Goal: Task Accomplishment & Management: Complete application form

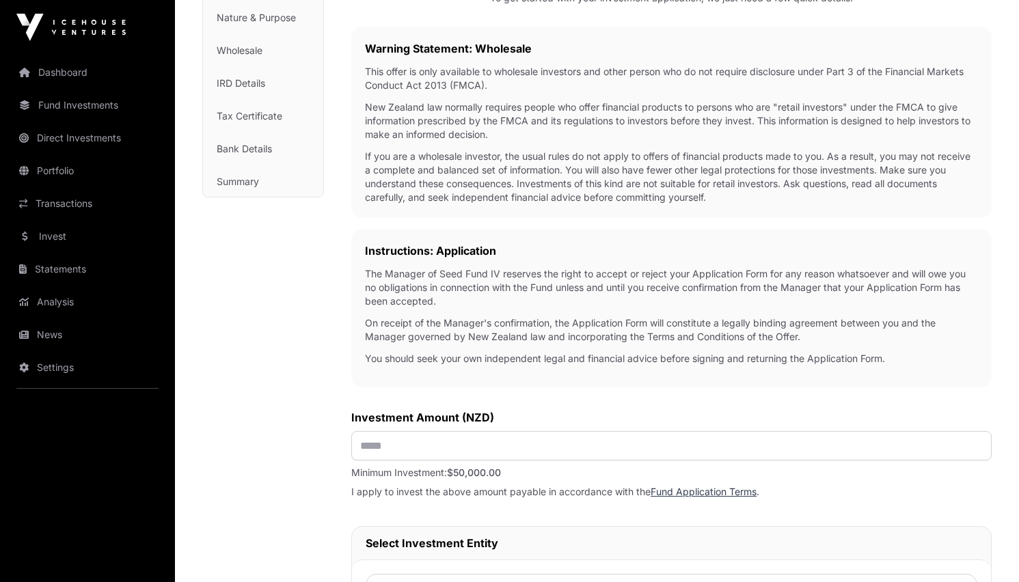
scroll to position [209, 0]
drag, startPoint x: 396, startPoint y: 449, endPoint x: 341, endPoint y: 446, distance: 55.4
click at [341, 446] on div "Investment Fund Application AML Nature & Purpose Wholesale IRD Details Tax Cert…" at bounding box center [596, 522] width 789 height 1233
type input "*******"
click at [372, 480] on p "Minimum Investment: $50,000.00" at bounding box center [671, 473] width 640 height 14
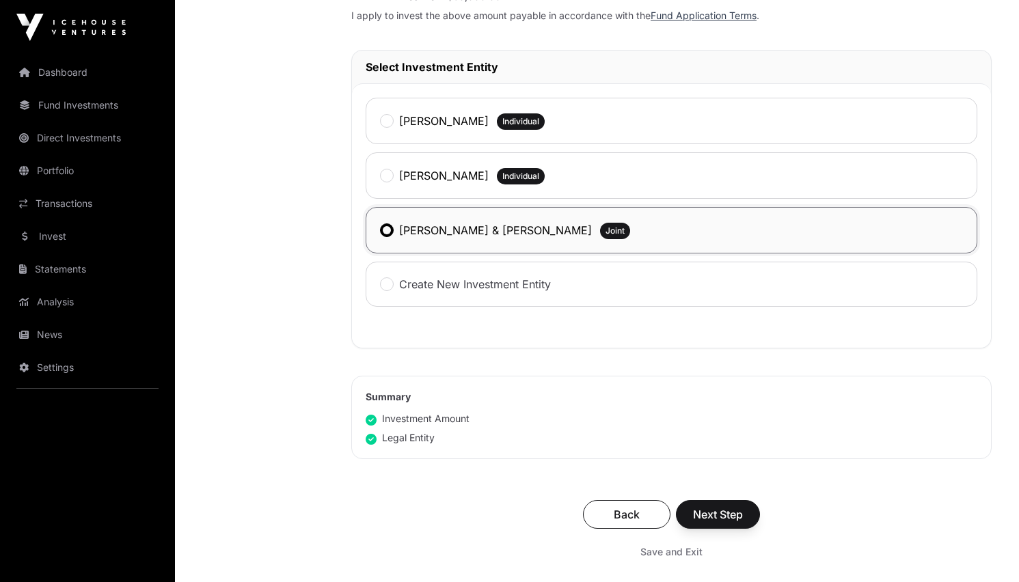
scroll to position [688, 0]
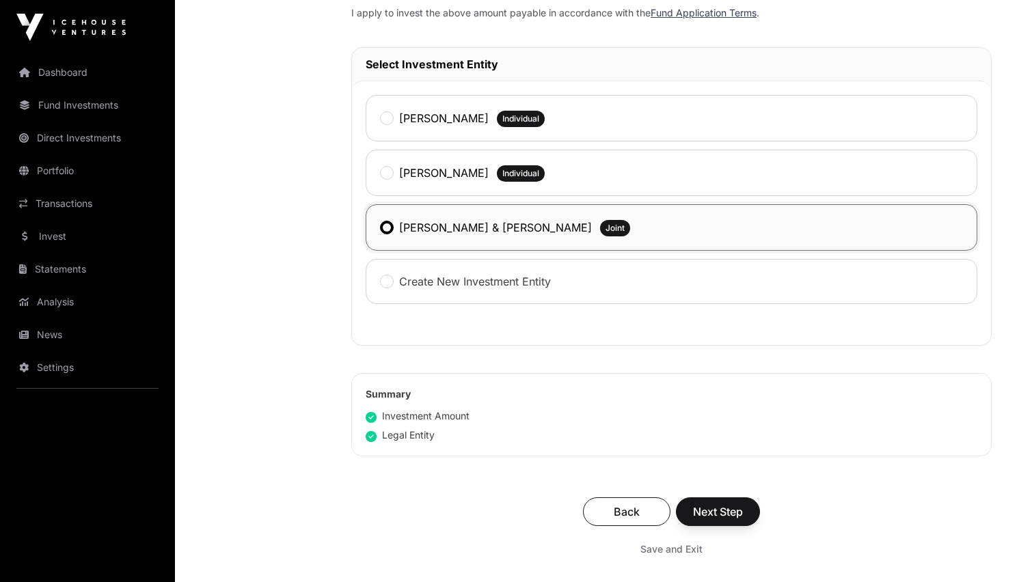
click at [724, 517] on span "Next Step" at bounding box center [718, 512] width 50 height 16
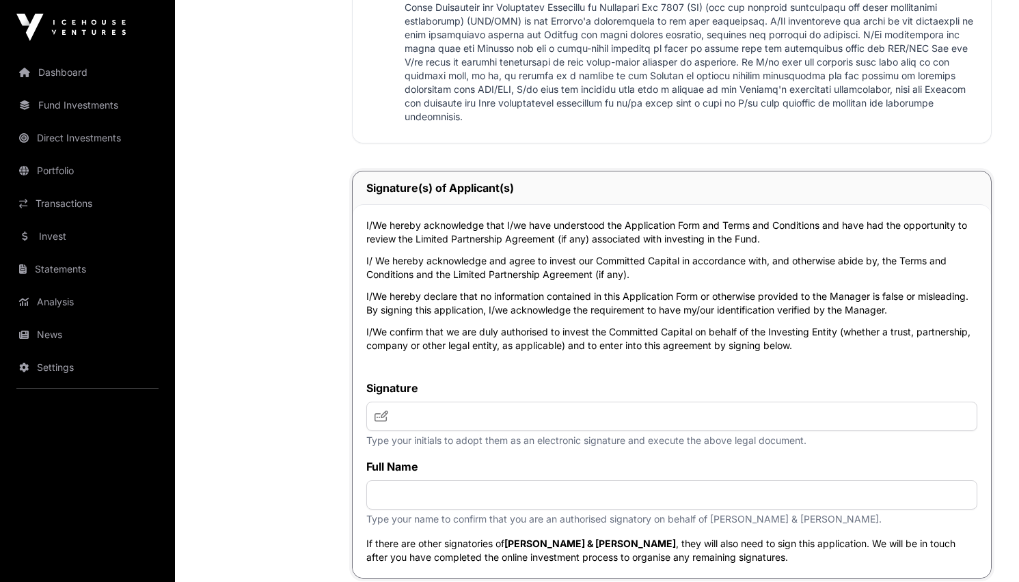
scroll to position [3213, 0]
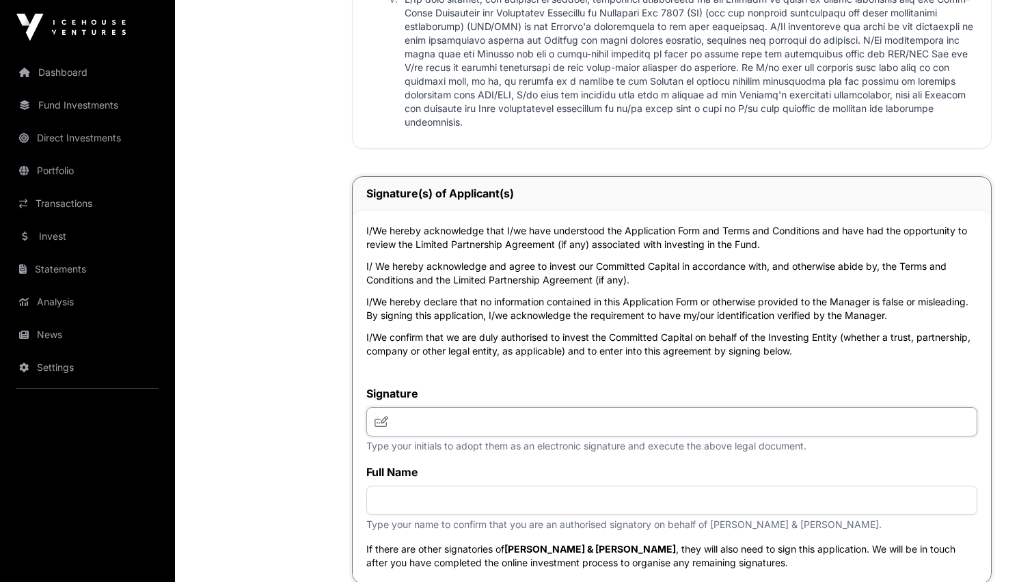
click at [416, 437] on input "text" at bounding box center [671, 421] width 611 height 29
type input "***"
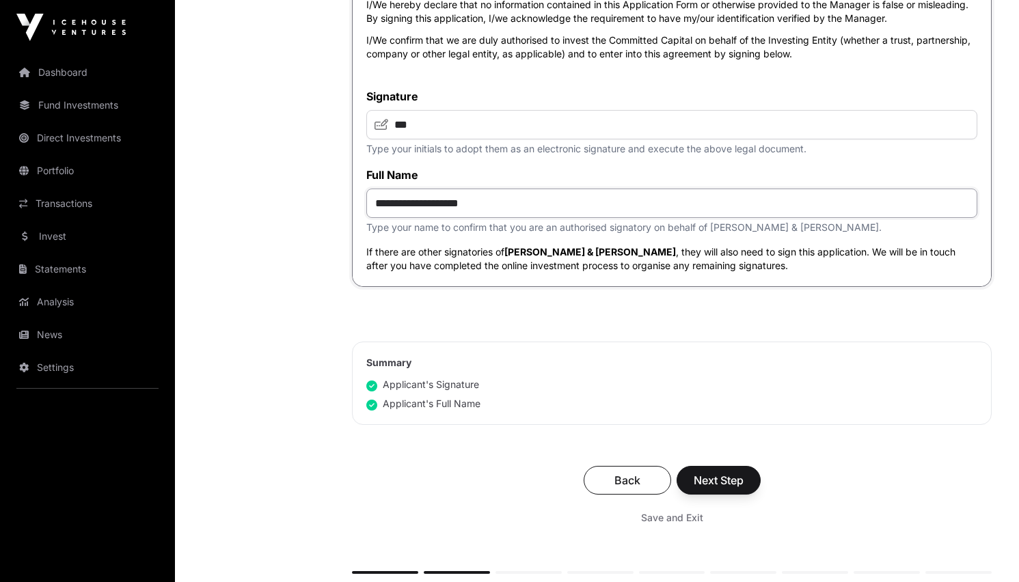
scroll to position [3510, 0]
type input "**********"
click at [719, 489] on span "Next Step" at bounding box center [718, 481] width 50 height 16
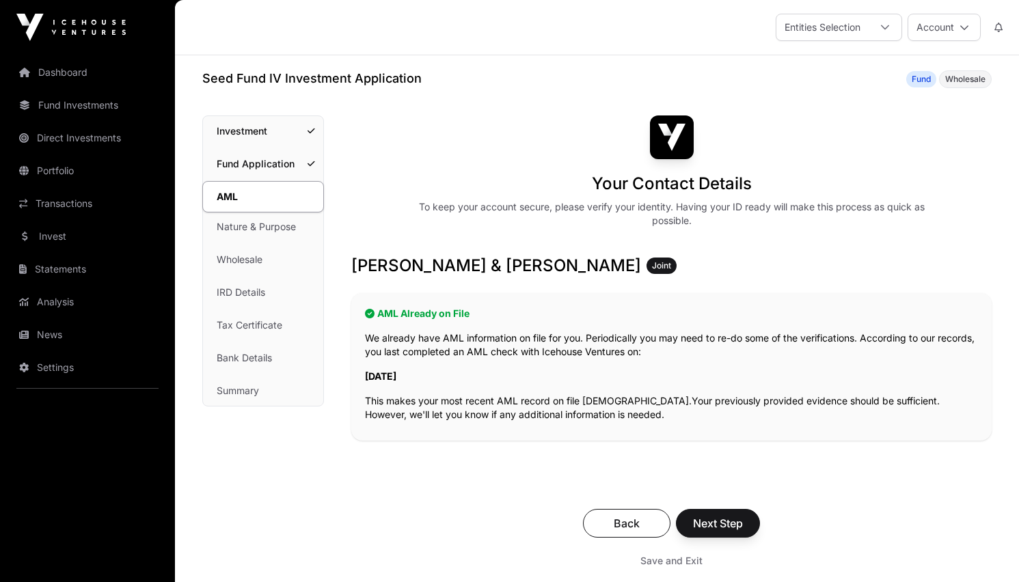
click at [732, 520] on span "Next Step" at bounding box center [718, 523] width 50 height 16
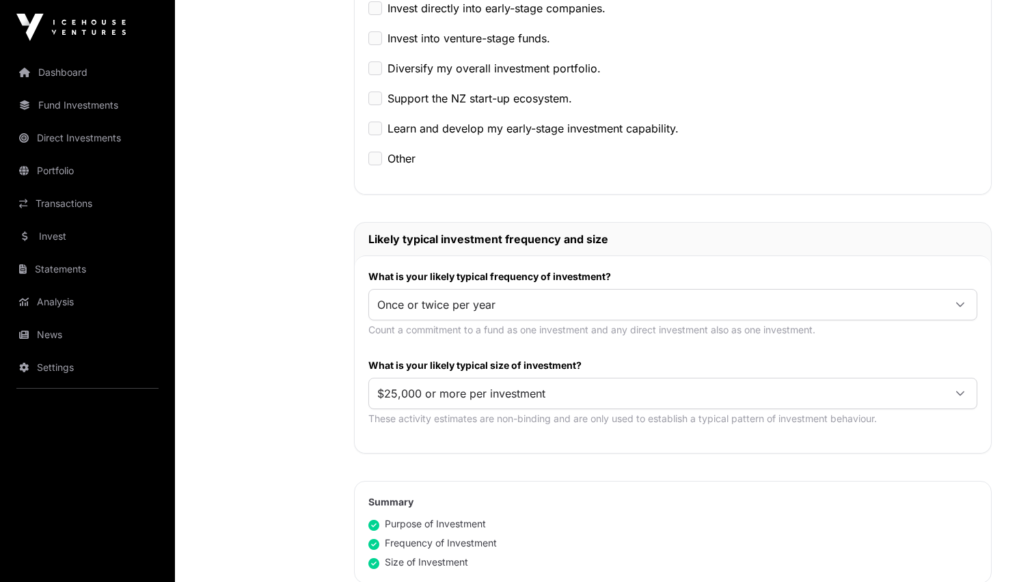
scroll to position [488, 0]
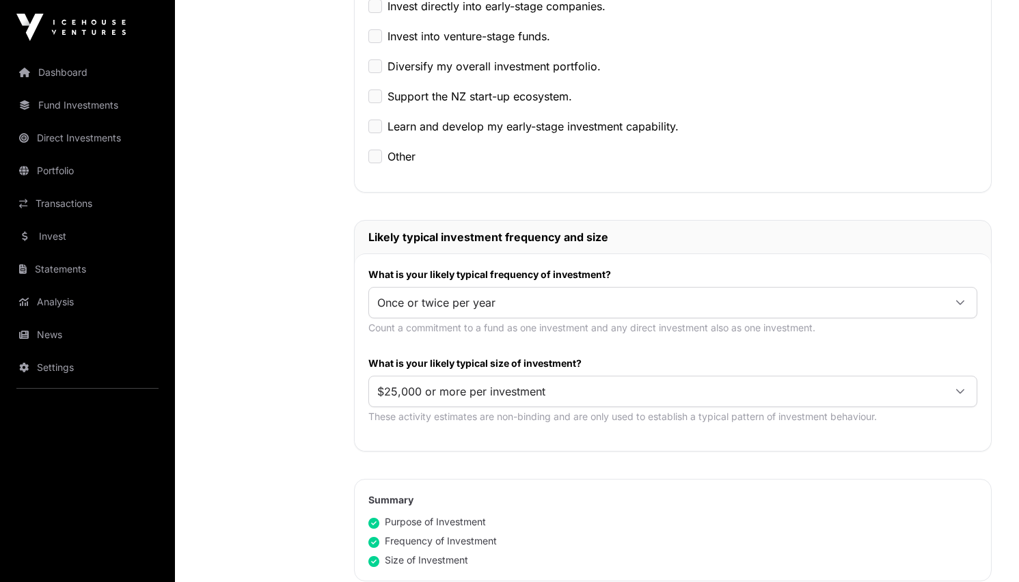
click at [954, 389] on div at bounding box center [960, 391] width 33 height 25
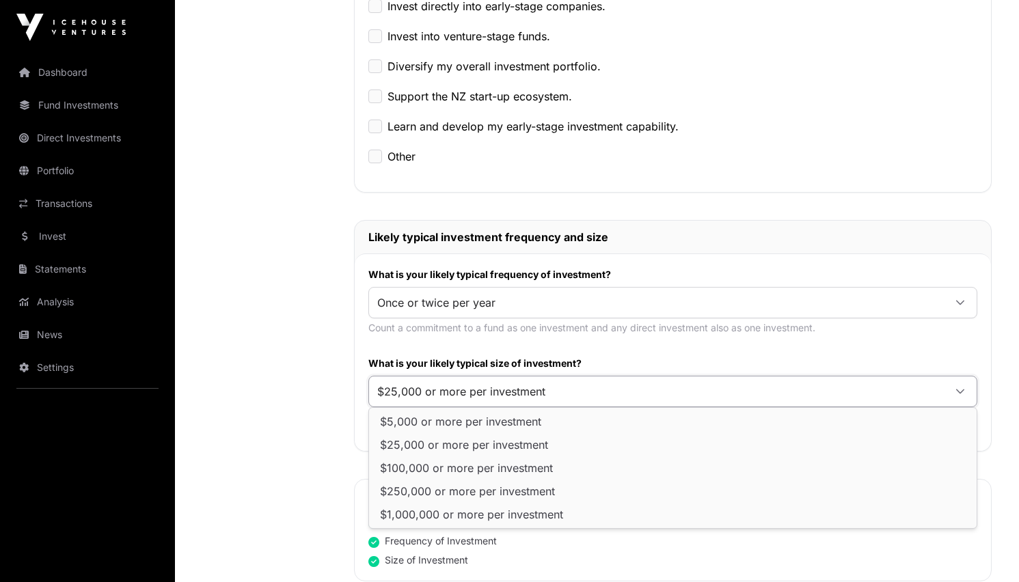
click at [935, 367] on label "What is your likely typical size of investment?" at bounding box center [672, 364] width 609 height 14
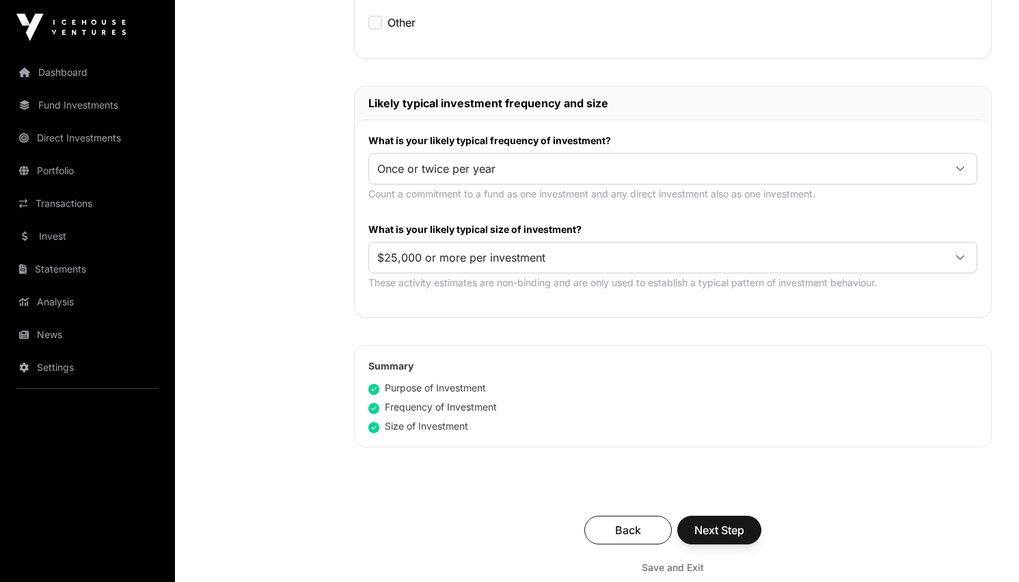
scroll to position [640, 0]
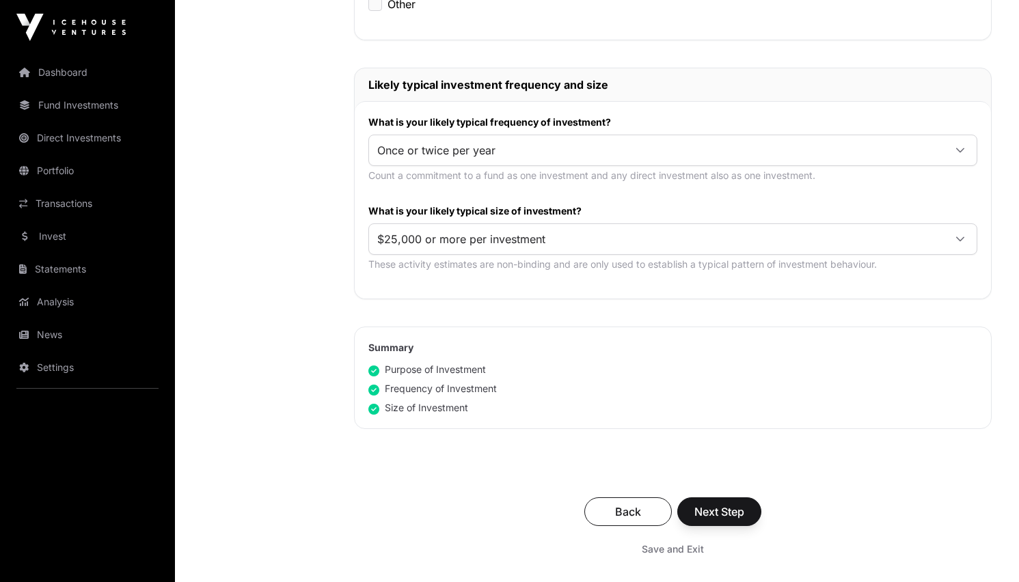
click at [732, 511] on span "Next Step" at bounding box center [719, 512] width 50 height 16
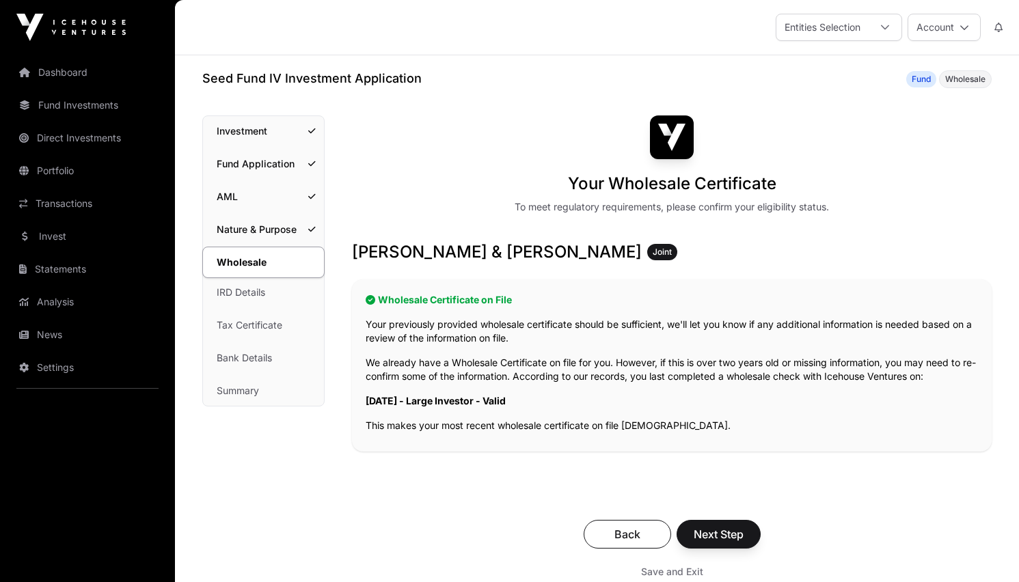
click at [734, 533] on span "Next Step" at bounding box center [718, 534] width 50 height 16
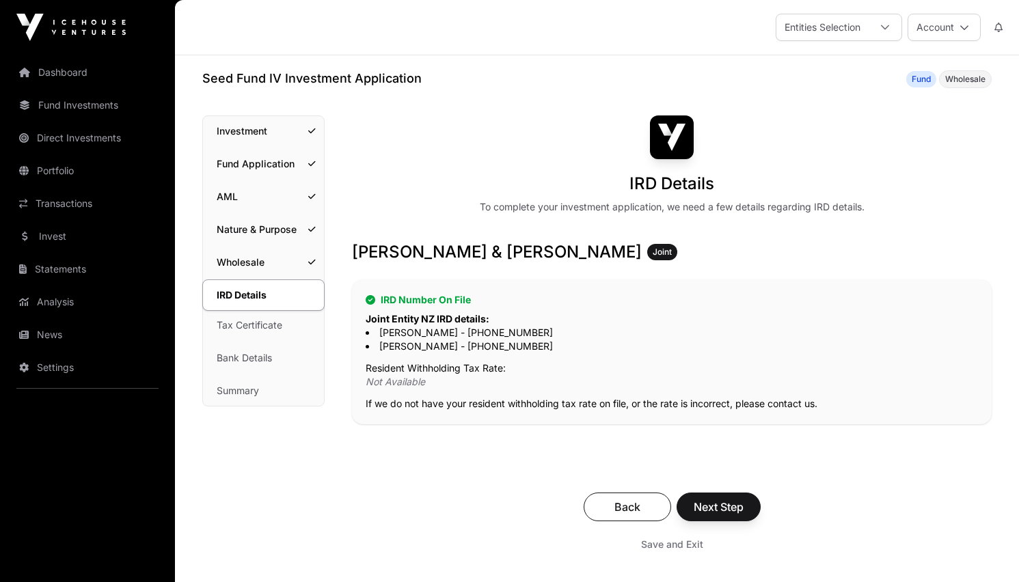
click at [723, 504] on span "Next Step" at bounding box center [718, 507] width 50 height 16
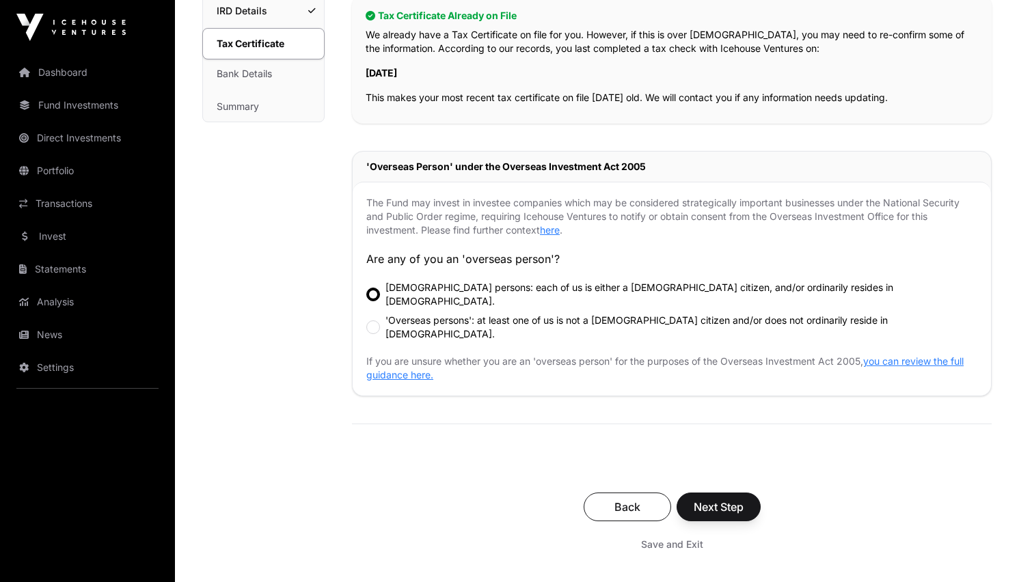
scroll to position [287, 0]
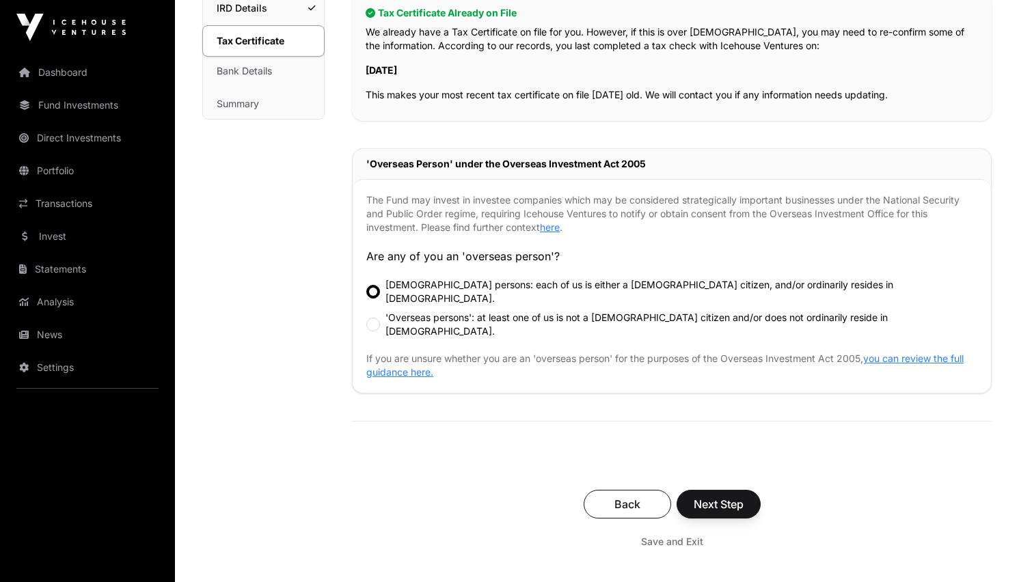
click at [728, 496] on span "Next Step" at bounding box center [718, 504] width 50 height 16
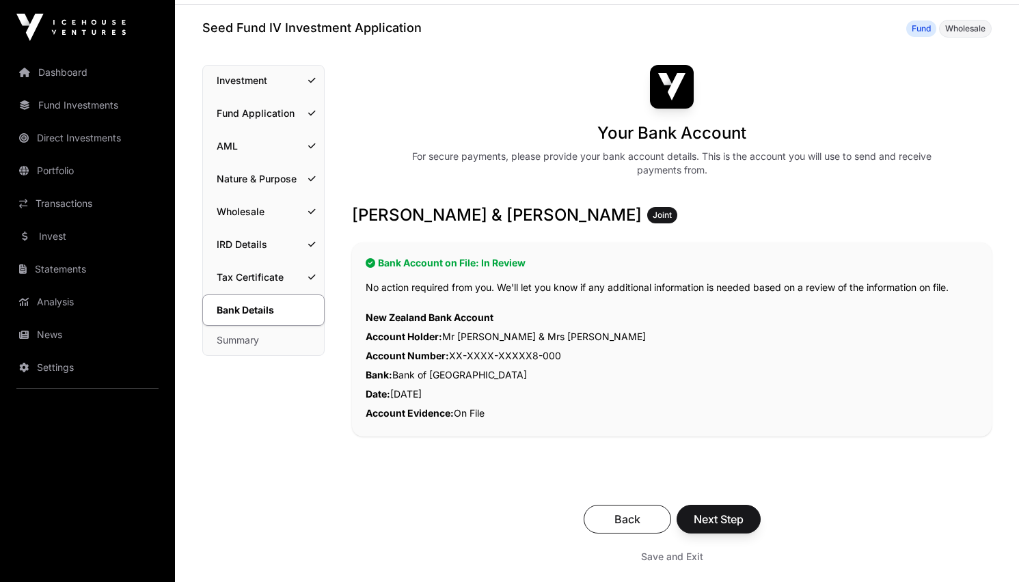
scroll to position [53, 0]
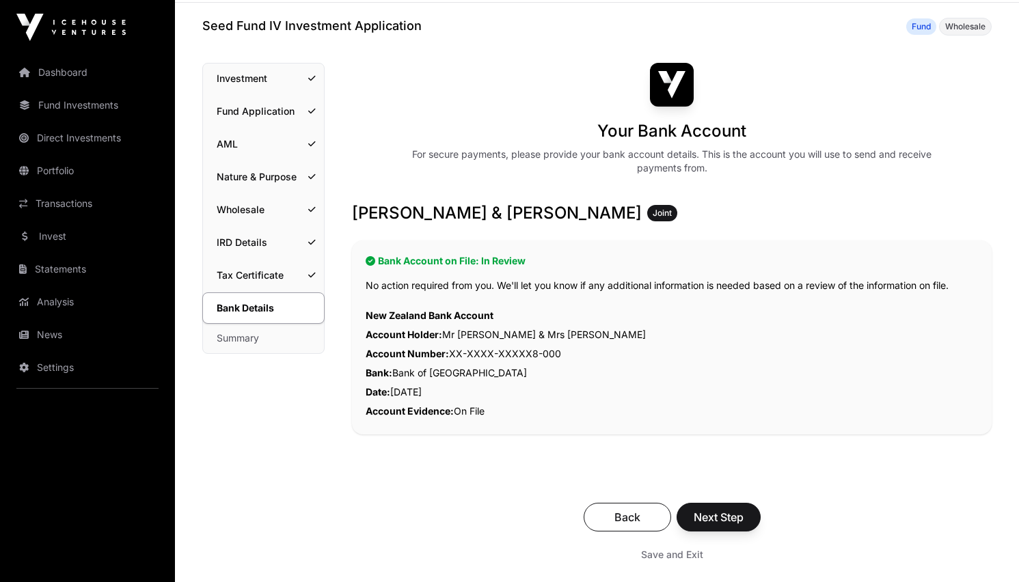
click at [721, 525] on button "Next Step" at bounding box center [718, 517] width 84 height 29
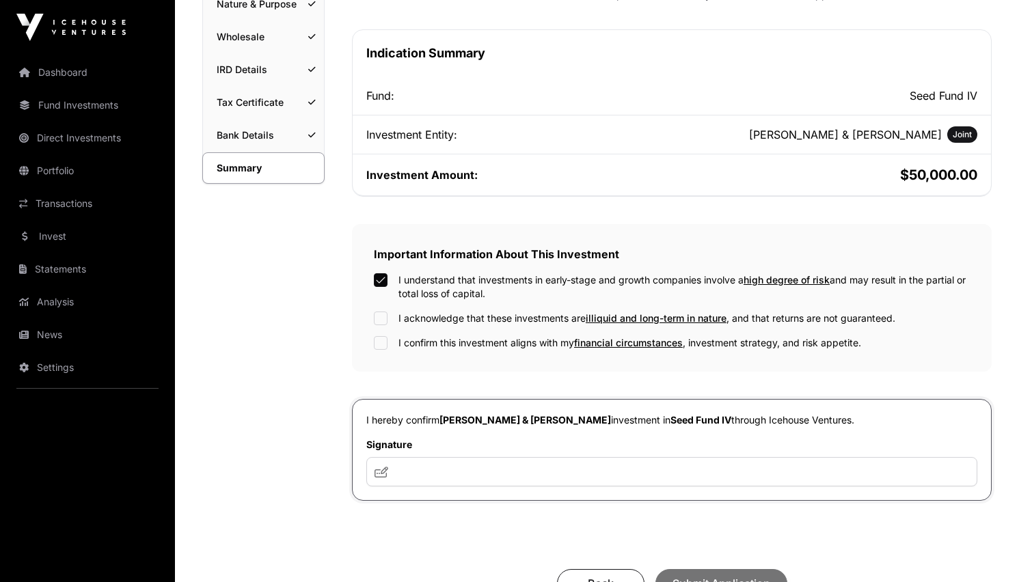
scroll to position [227, 0]
click at [423, 473] on input "text" at bounding box center [671, 470] width 611 height 29
click at [381, 474] on icon at bounding box center [381, 470] width 14 height 11
click at [407, 473] on input "text" at bounding box center [671, 470] width 611 height 29
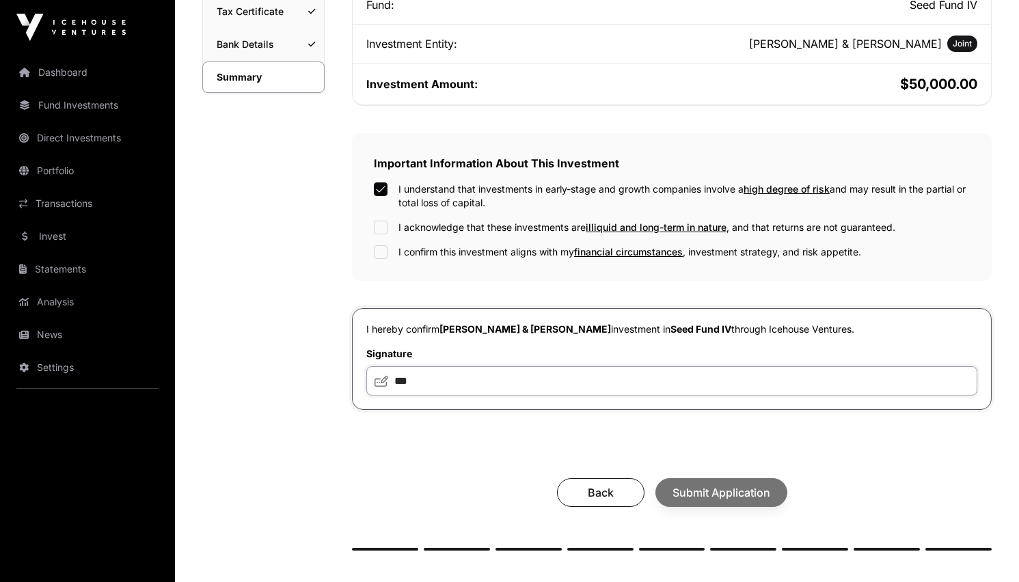
scroll to position [314, 0]
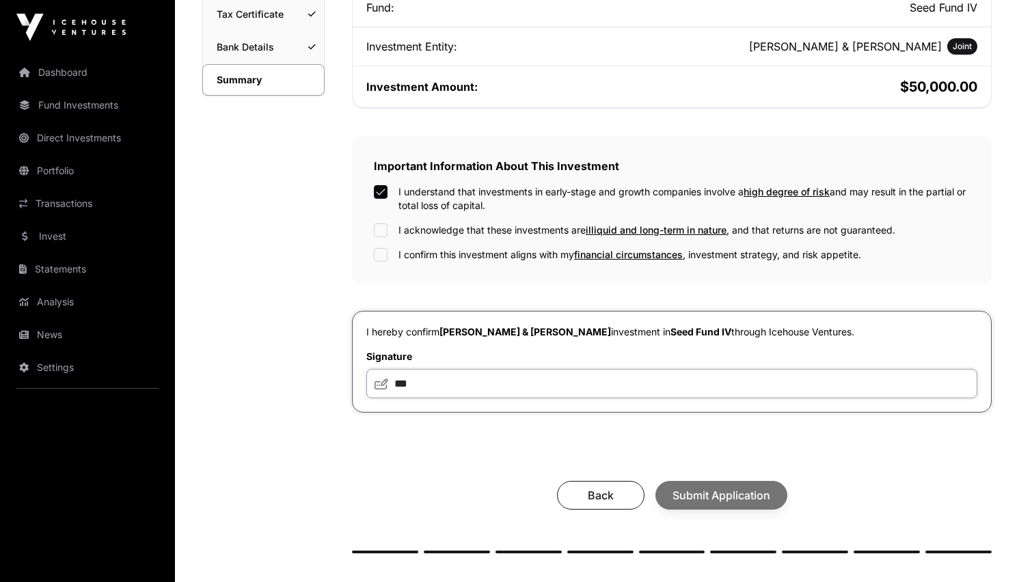
type input "***"
click at [696, 492] on span "Submit Application" at bounding box center [721, 495] width 98 height 16
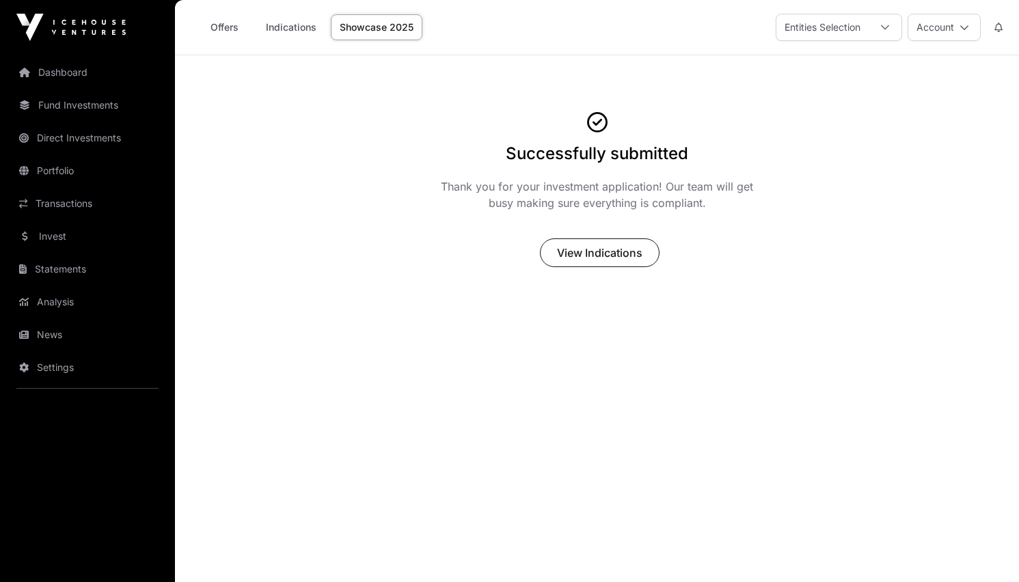
click at [605, 250] on span "View Indications" at bounding box center [599, 253] width 85 height 16
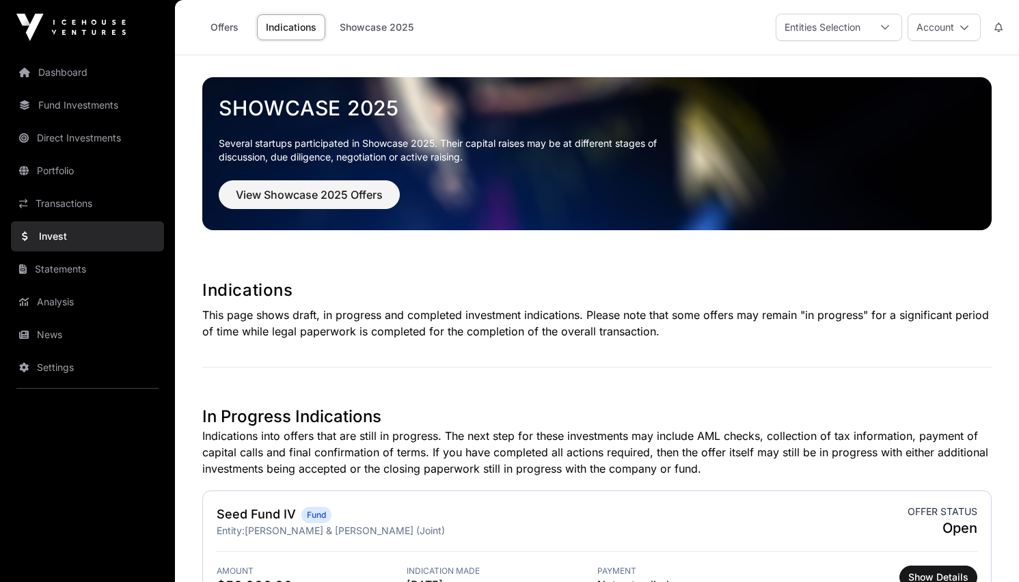
click at [345, 199] on span "View Showcase 2025 Offers" at bounding box center [309, 195] width 147 height 16
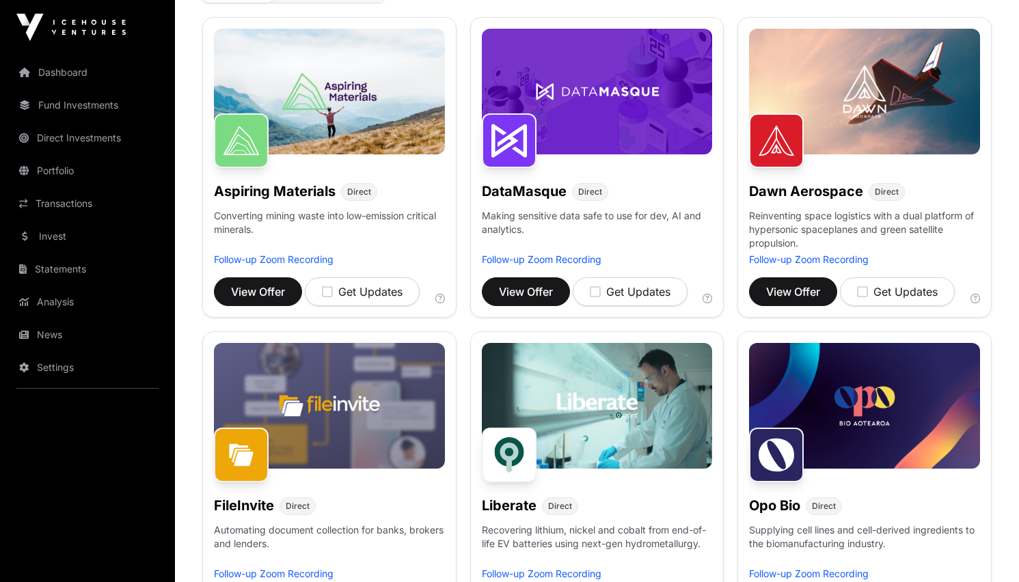
scroll to position [196, 0]
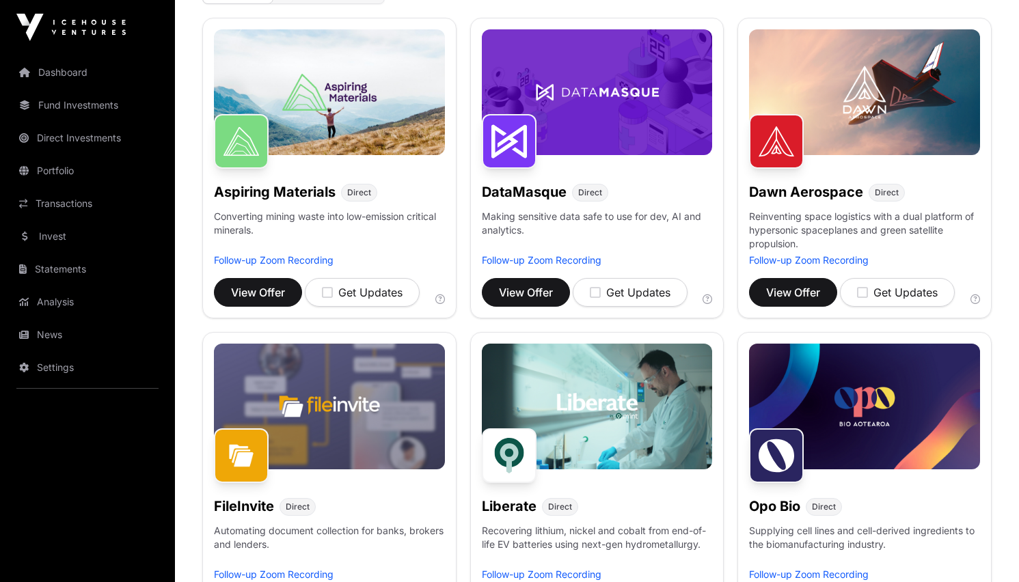
click at [784, 288] on span "View Offer" at bounding box center [793, 292] width 54 height 16
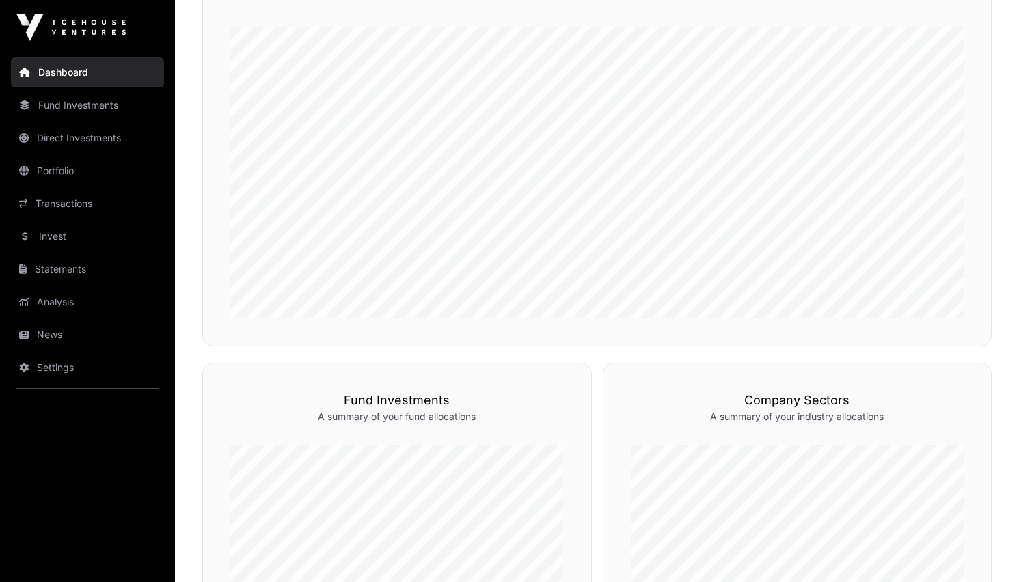
scroll to position [367, 0]
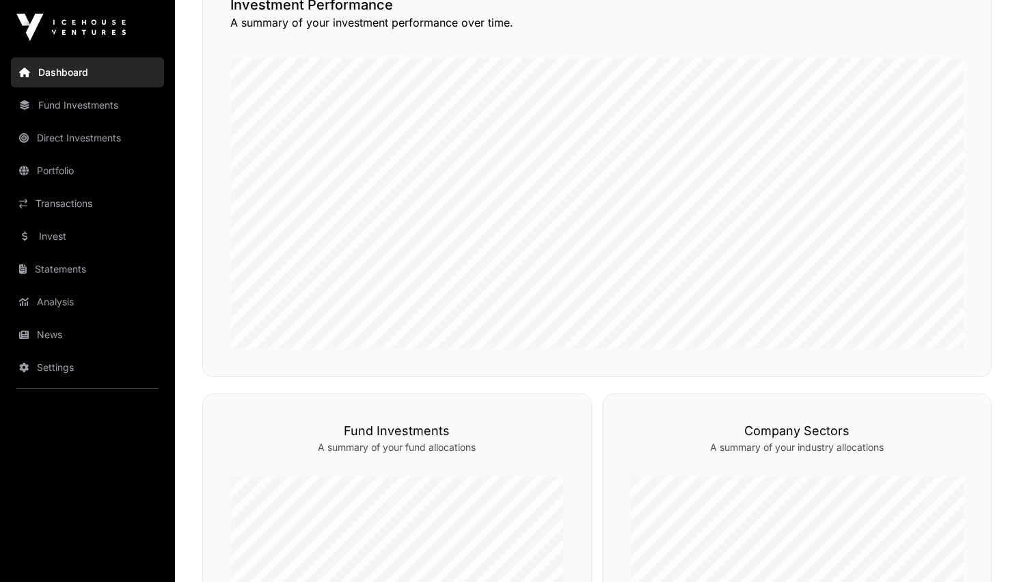
click at [104, 108] on link "Fund Investments" at bounding box center [87, 105] width 153 height 30
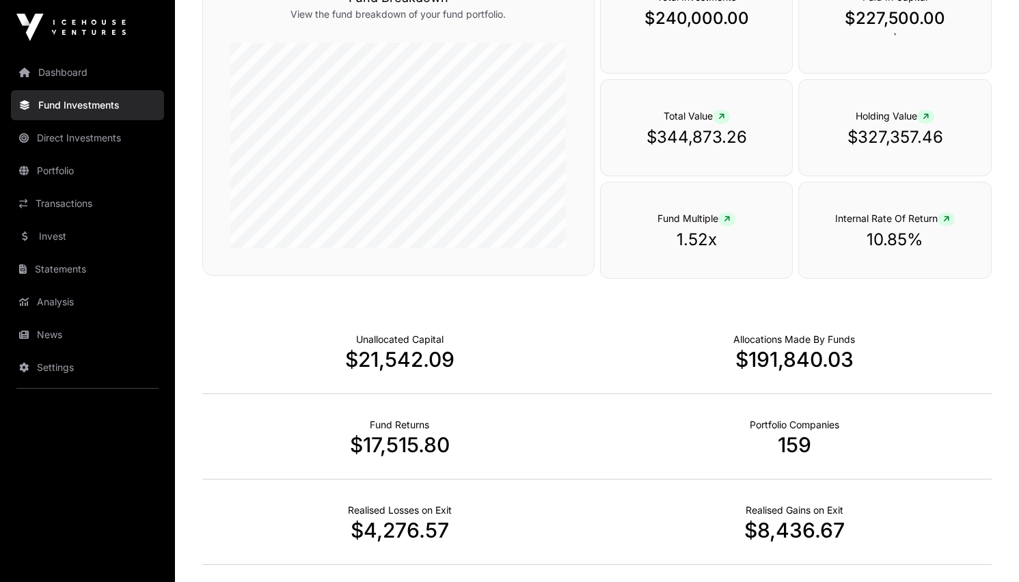
scroll to position [637, 0]
click at [47, 164] on link "Portfolio" at bounding box center [87, 171] width 153 height 30
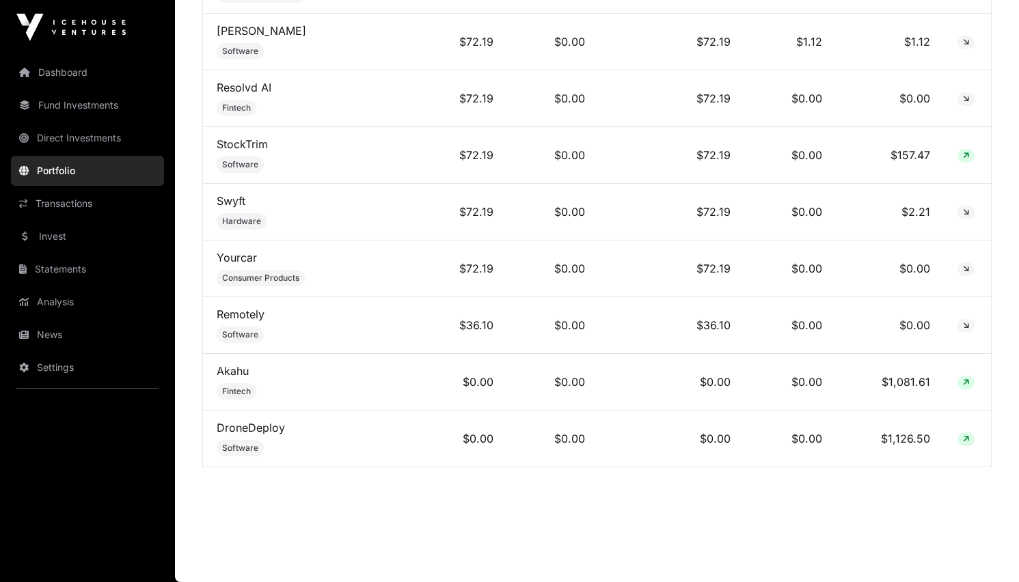
scroll to position [9286, 0]
